Goal: Navigation & Orientation: Find specific page/section

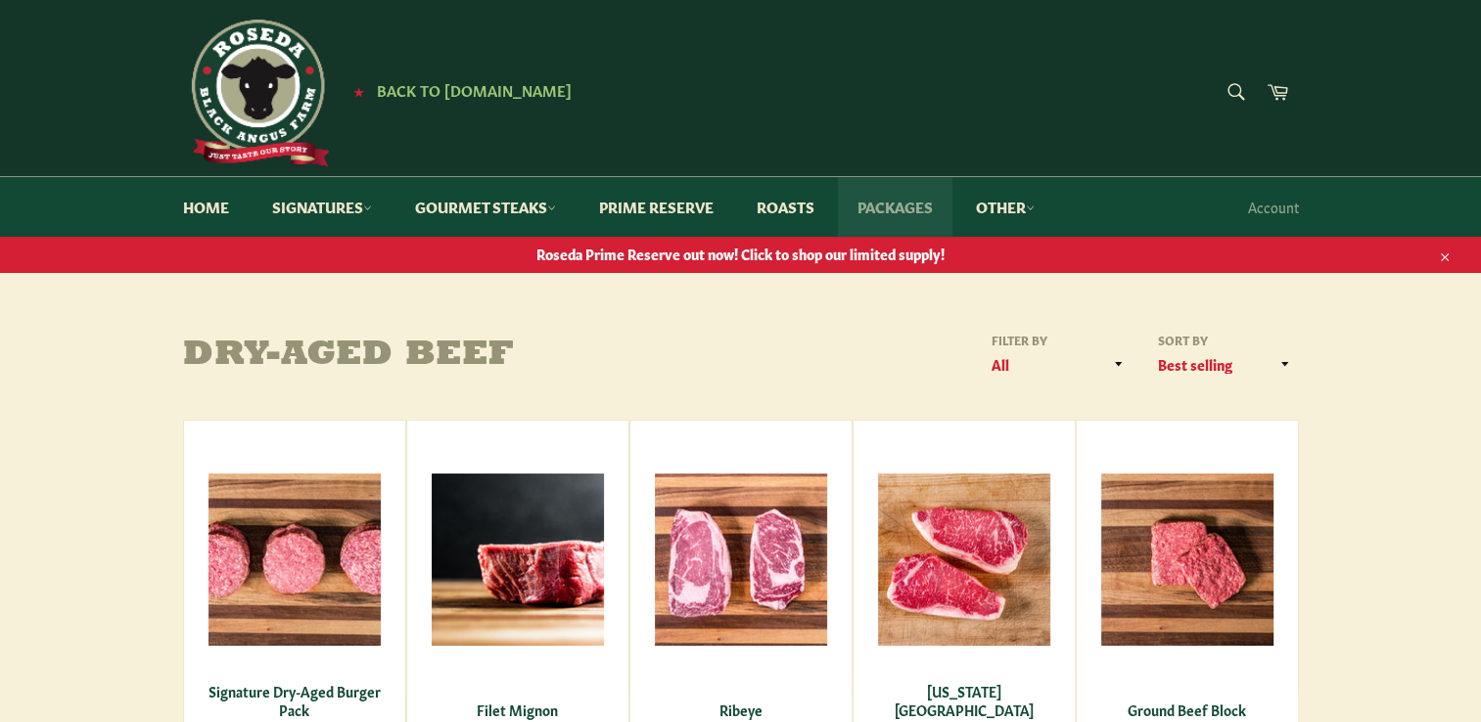
click at [906, 206] on link "Packages" at bounding box center [895, 207] width 114 height 60
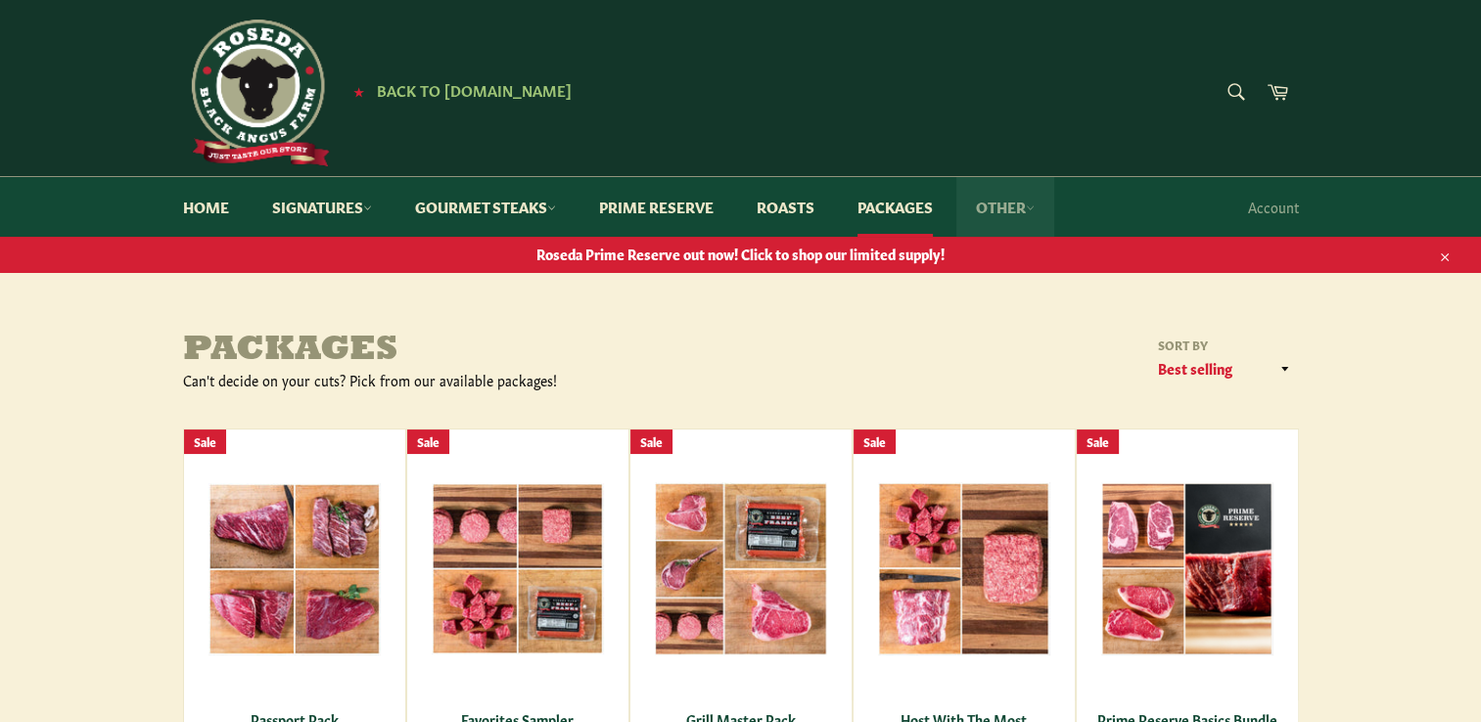
click at [1034, 206] on link "Other" at bounding box center [1005, 207] width 98 height 60
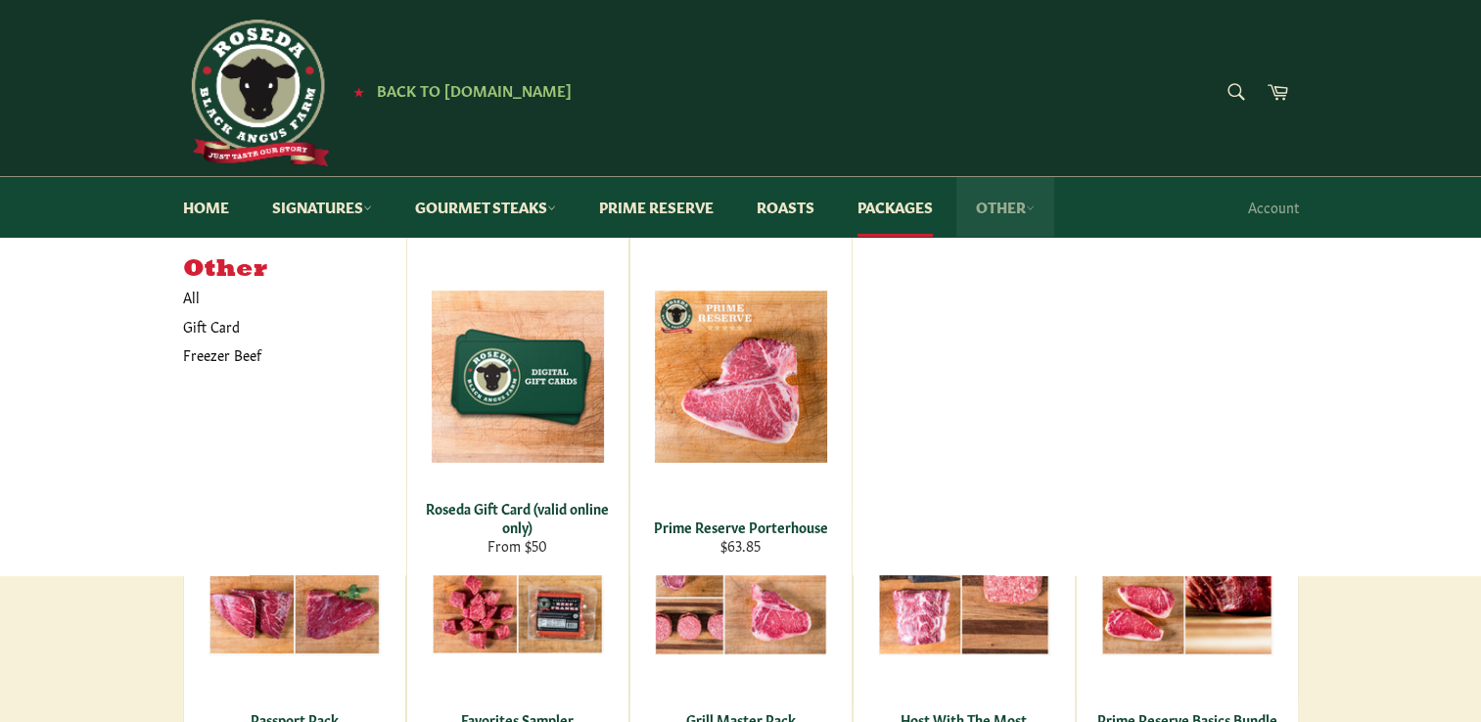
click at [1034, 206] on link "Other" at bounding box center [1005, 207] width 98 height 60
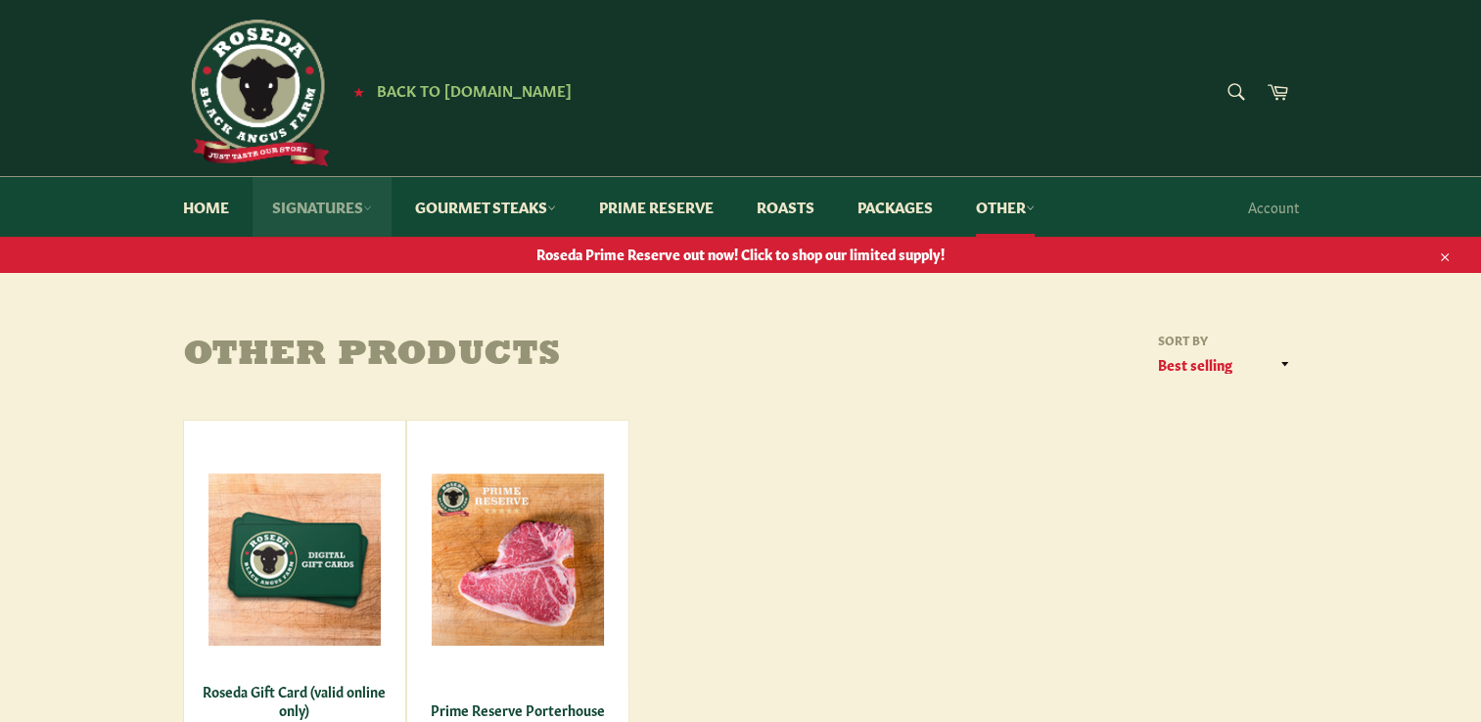
click at [360, 218] on link "Signatures" at bounding box center [321, 207] width 139 height 60
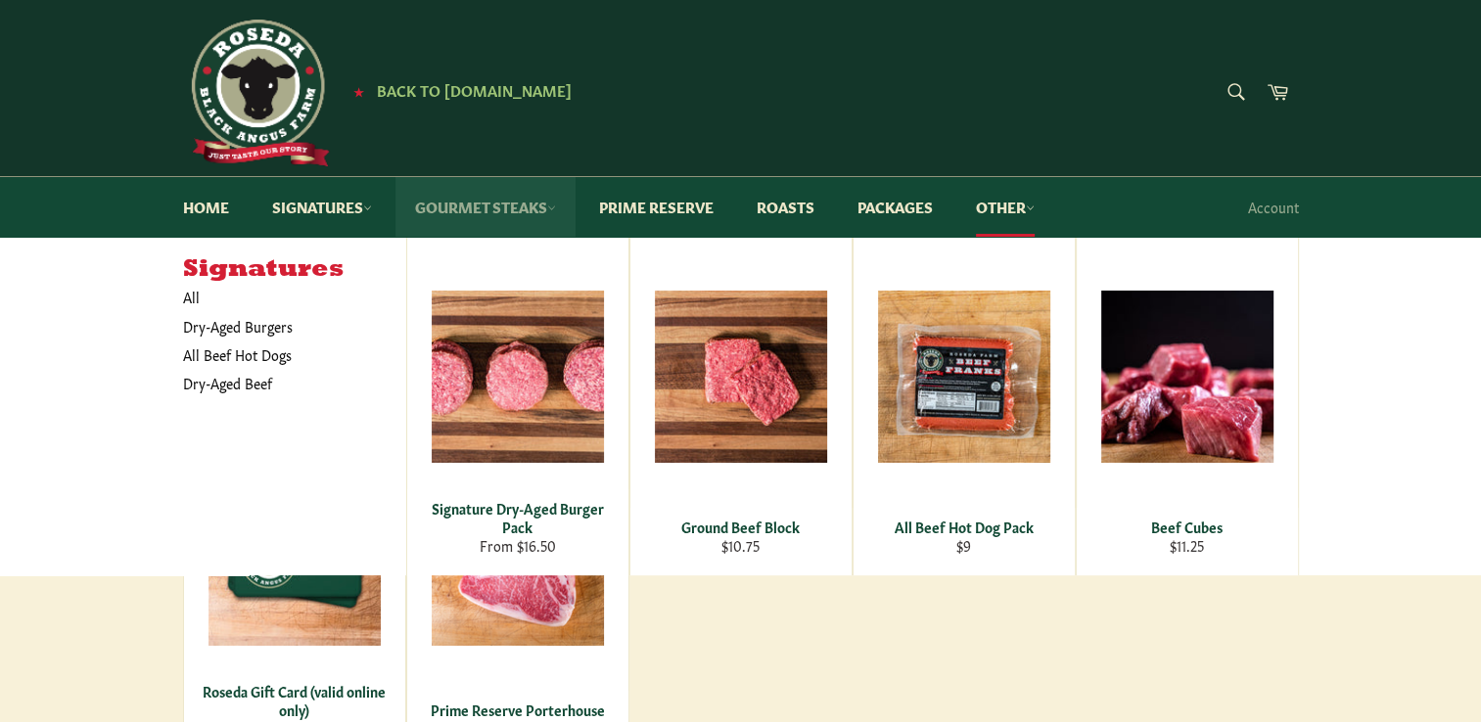
click at [556, 205] on icon at bounding box center [551, 208] width 9 height 9
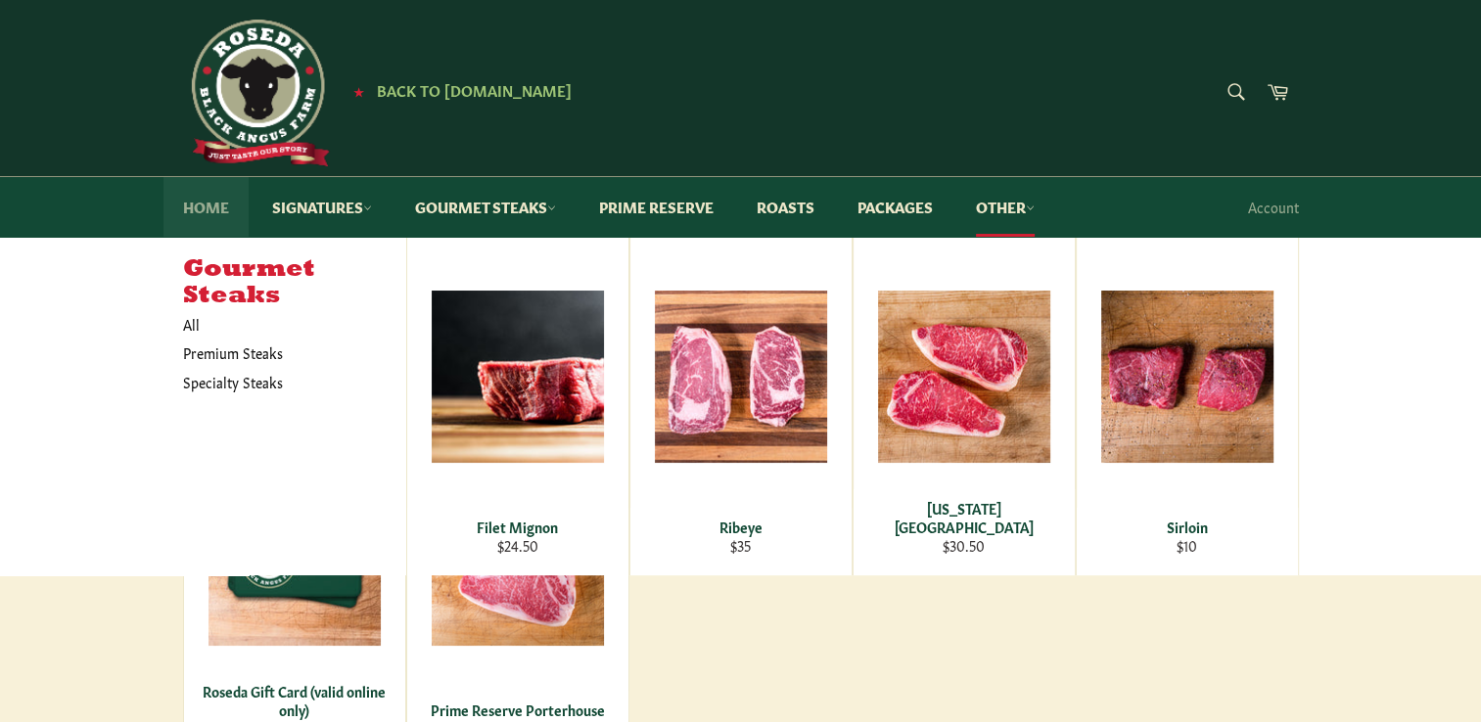
click at [219, 217] on link "Home" at bounding box center [205, 207] width 85 height 60
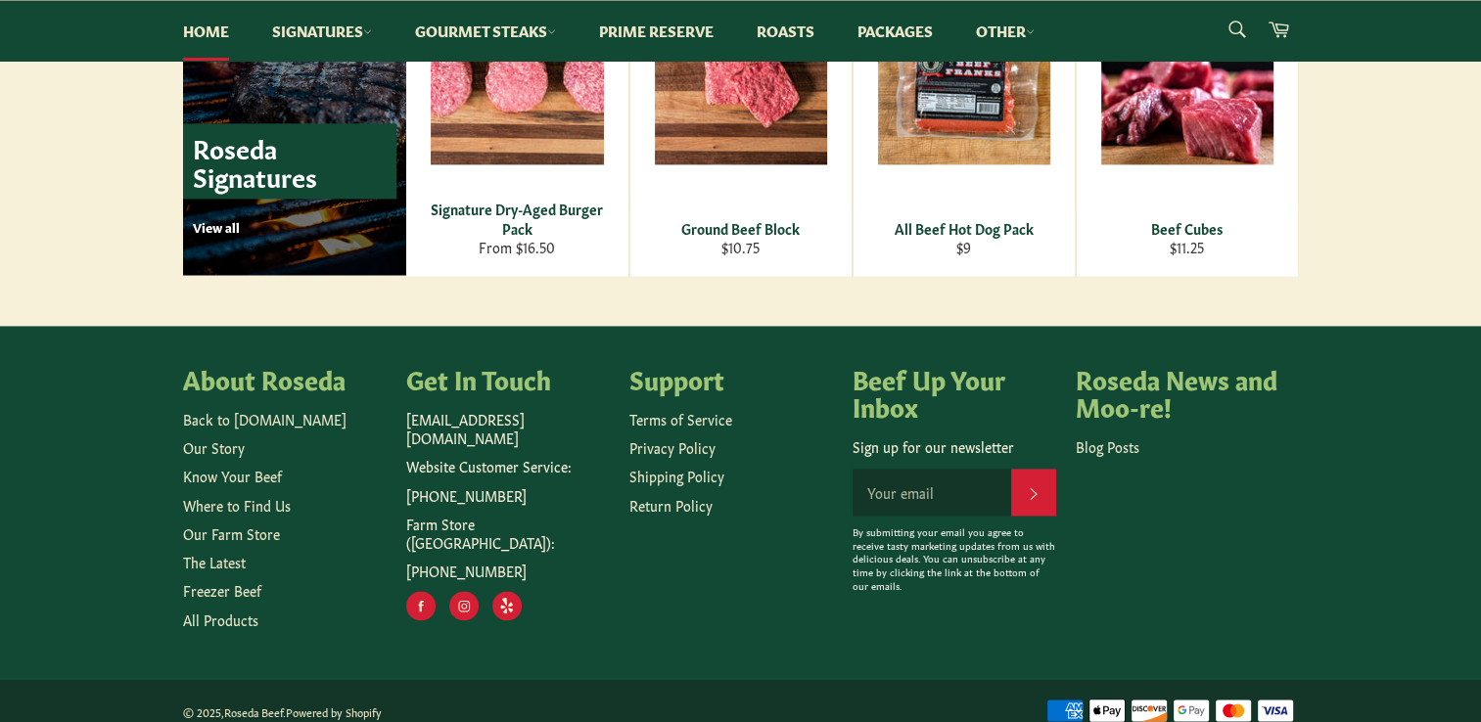
scroll to position [2890, 0]
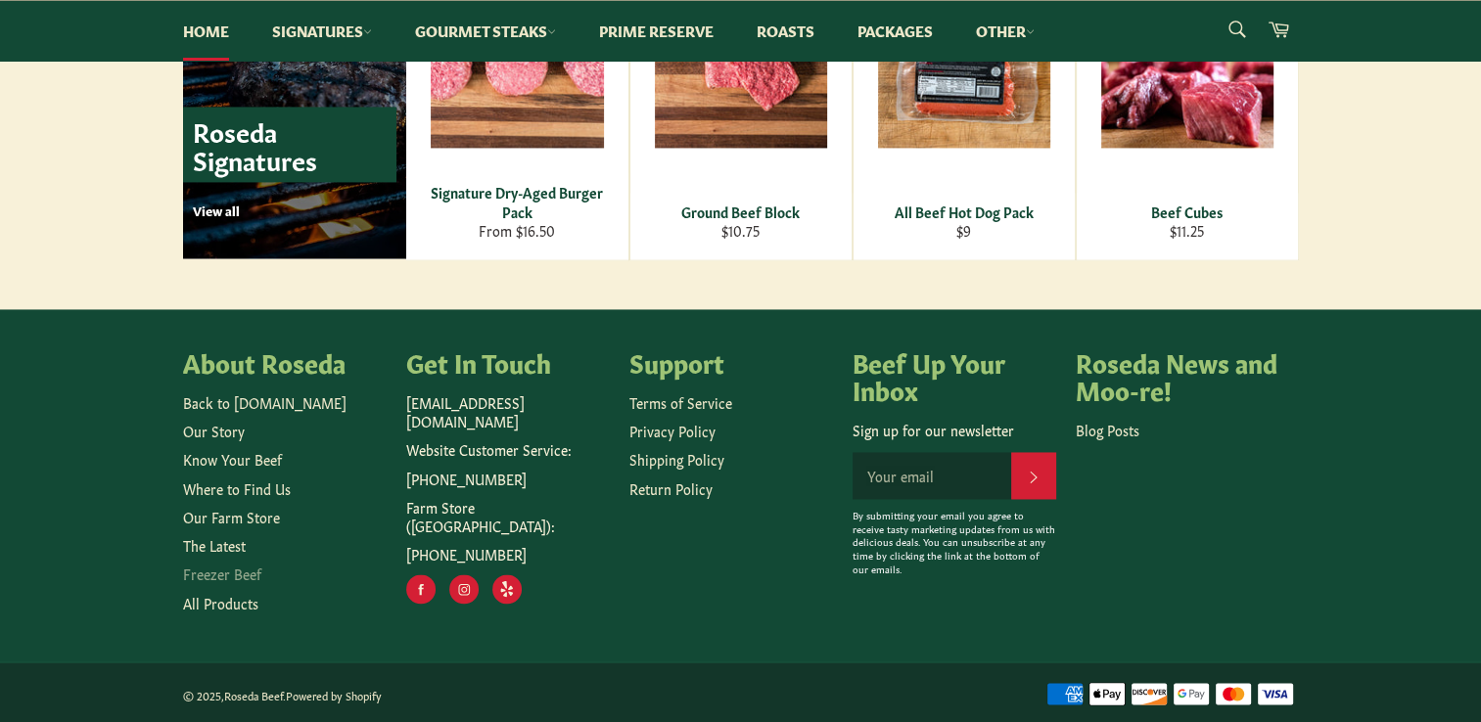
click at [198, 569] on link "Freezer Beef" at bounding box center [222, 574] width 78 height 20
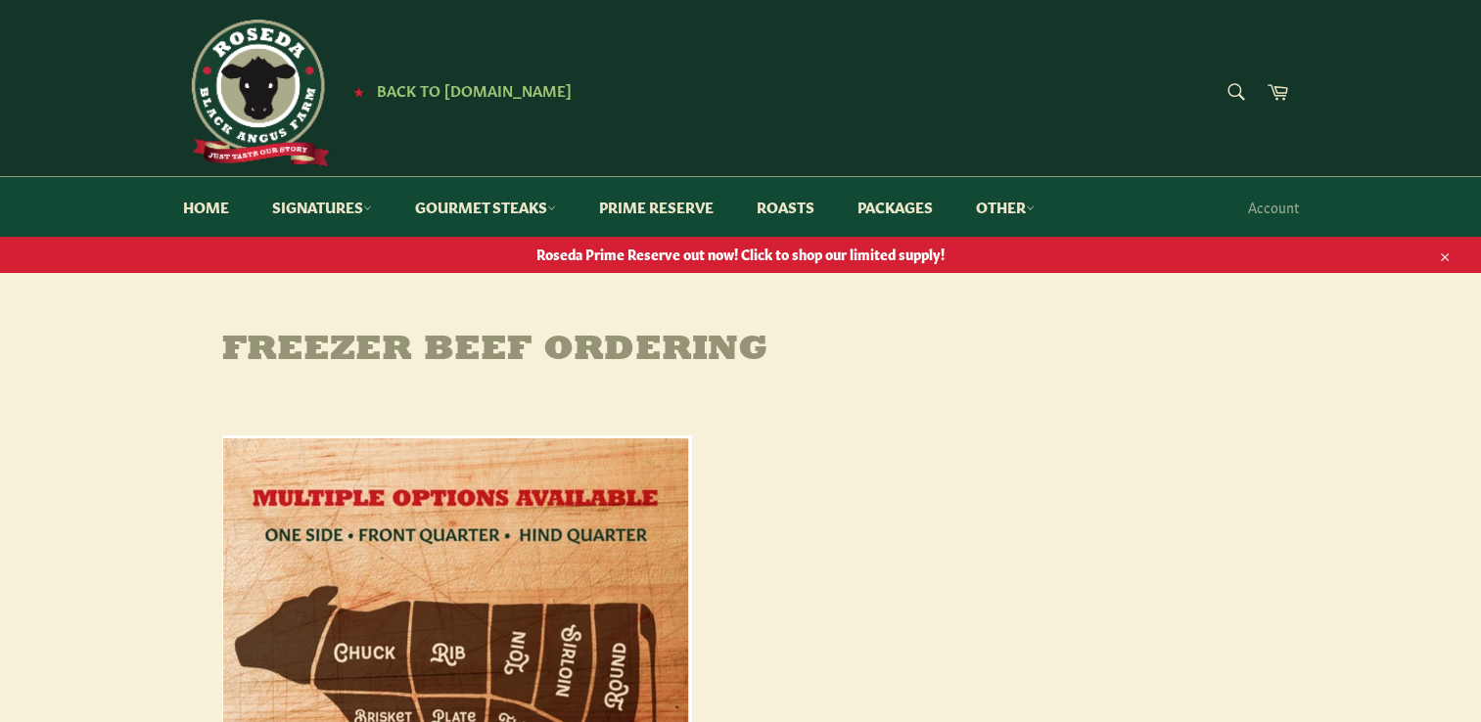
click at [659, 256] on span "Roseda Prime Reserve out now! Click to shop our limited supply!" at bounding box center [740, 254] width 1481 height 19
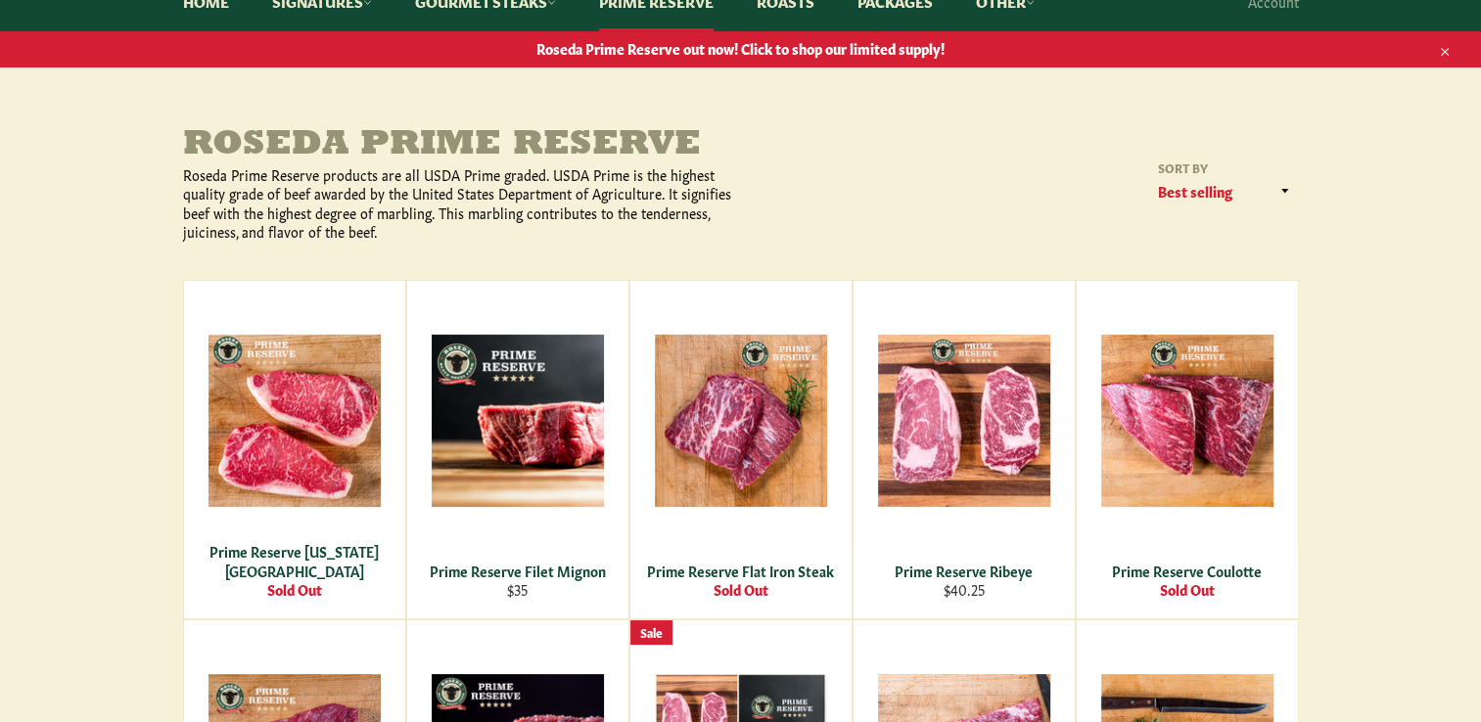
scroll to position [98, 0]
